Goal: Use online tool/utility: Use online tool/utility

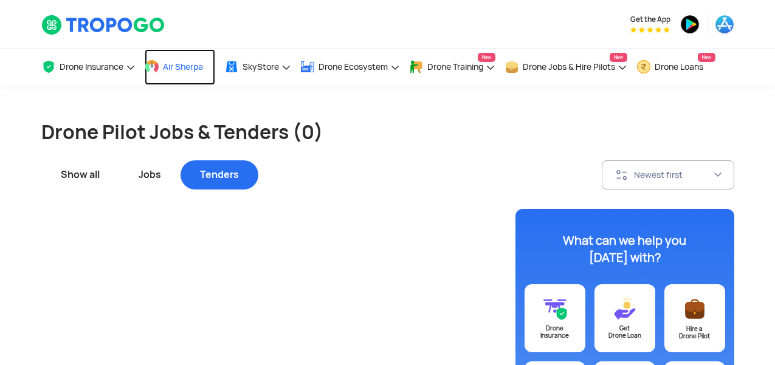
click at [179, 70] on span "Air Sherpa" at bounding box center [183, 67] width 40 height 10
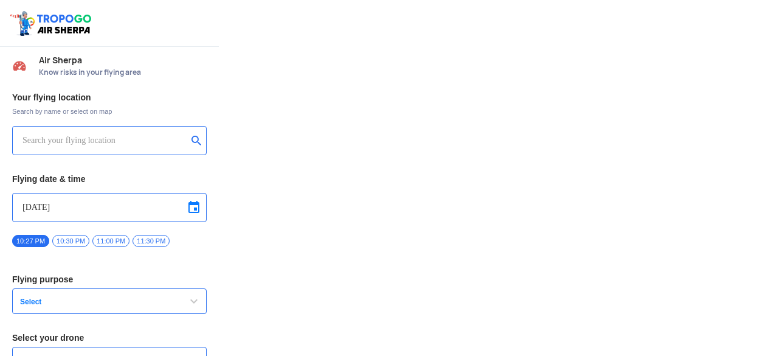
type input "Aquila X2"
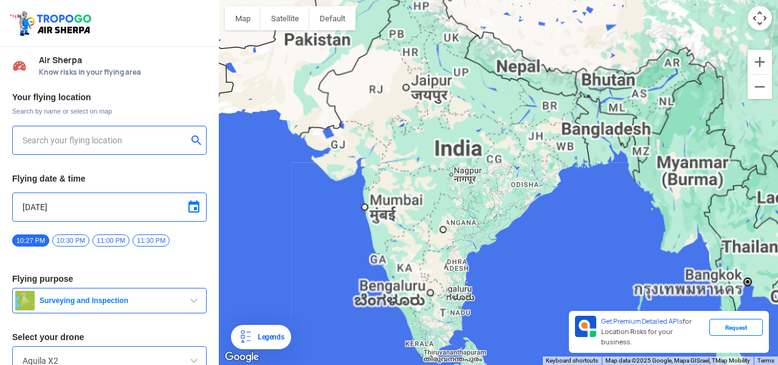
type input "[STREET_ADDRESS]"
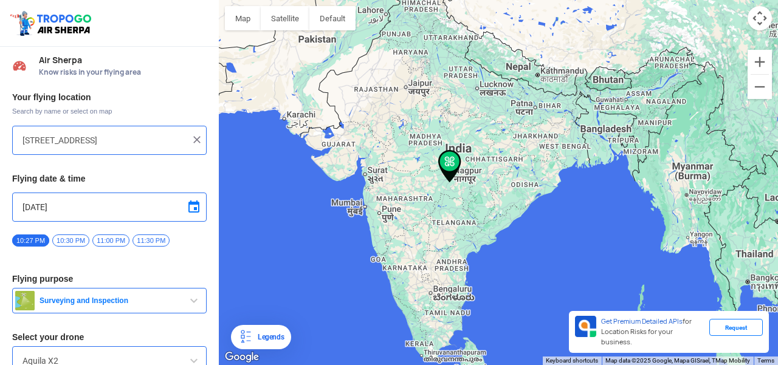
scroll to position [58, 0]
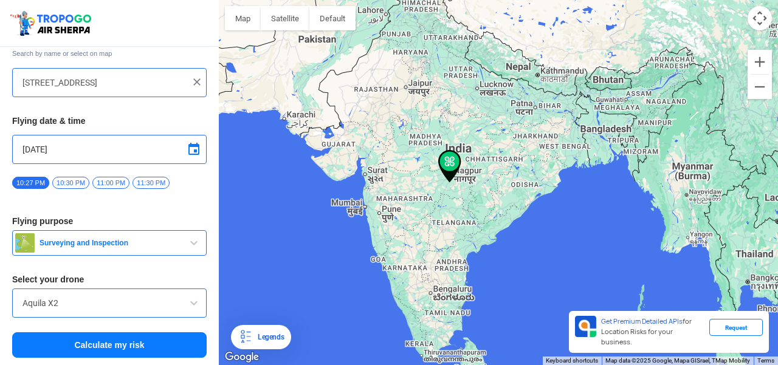
click at [198, 241] on span "button" at bounding box center [194, 243] width 15 height 15
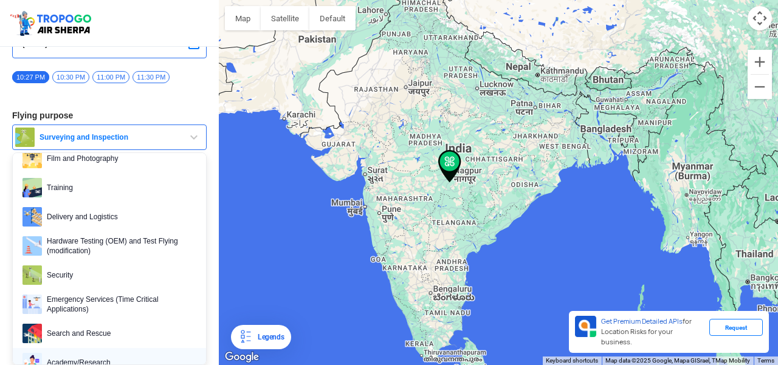
scroll to position [63, 0]
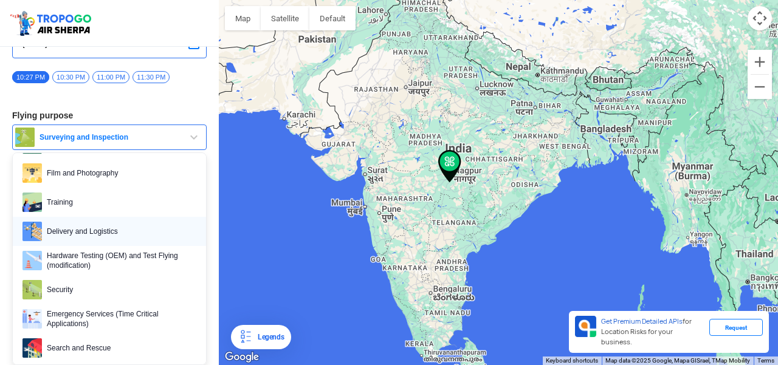
click at [150, 238] on span "Delivery and Logistics" at bounding box center [119, 231] width 154 height 19
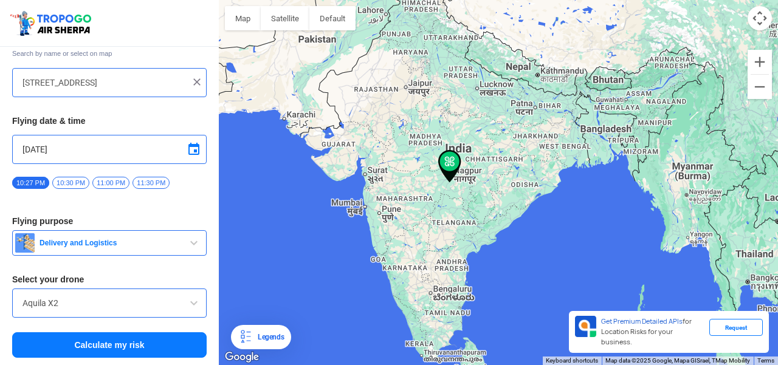
scroll to position [58, 0]
click at [171, 300] on input "Aquila X2" at bounding box center [109, 303] width 174 height 15
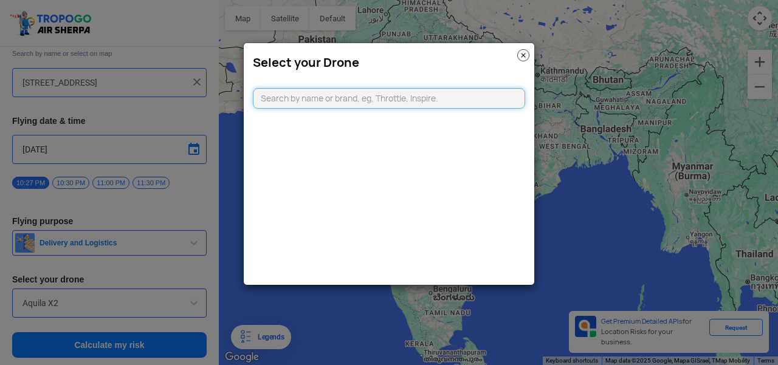
click at [458, 101] on input "text" at bounding box center [389, 98] width 272 height 21
click at [521, 54] on img at bounding box center [523, 55] width 12 height 12
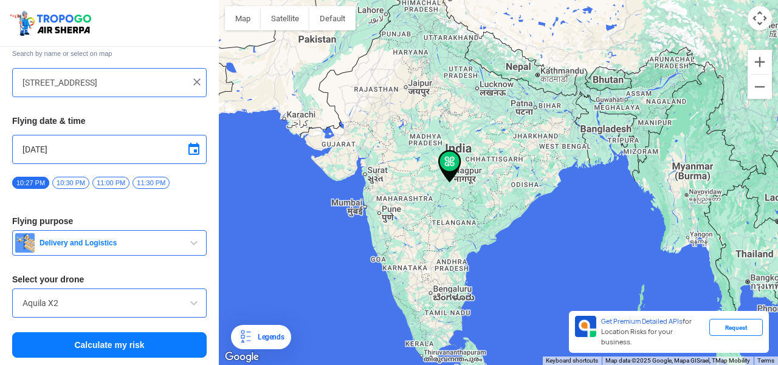
click at [119, 341] on button "Calculate my risk" at bounding box center [109, 346] width 195 height 26
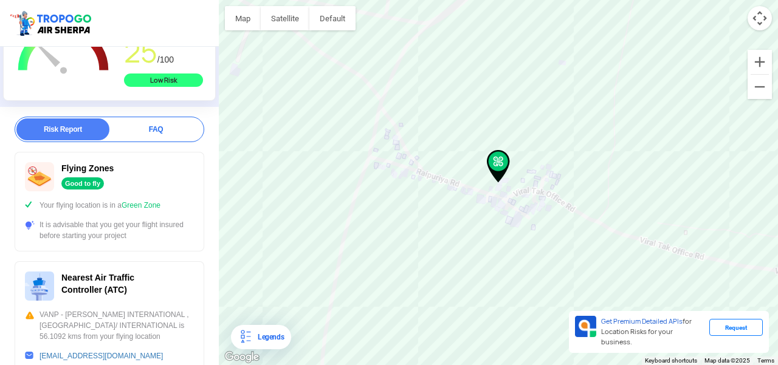
scroll to position [0, 0]
